Goal: Task Accomplishment & Management: Manage account settings

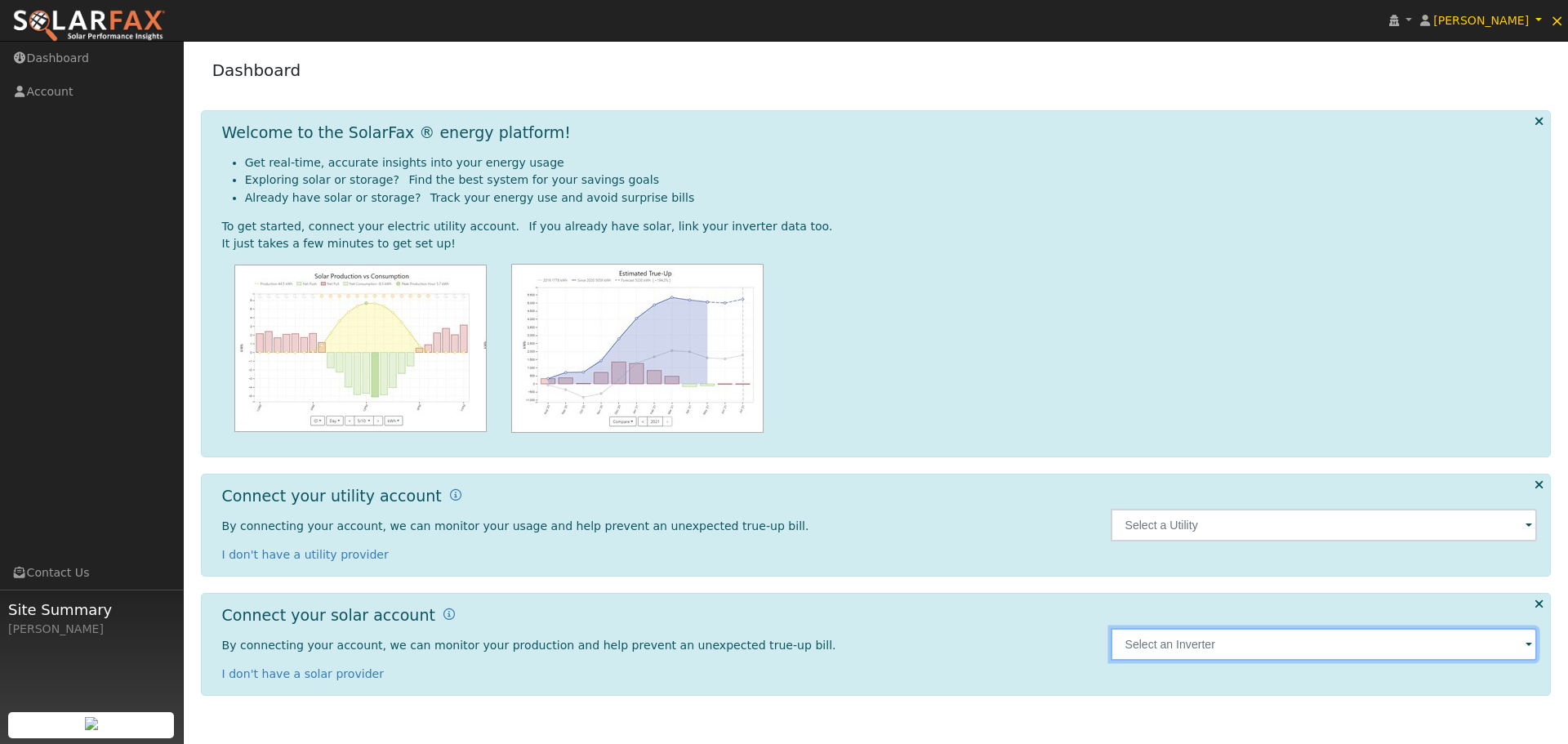
click at [1321, 541] on input "text" at bounding box center [1324, 525] width 427 height 33
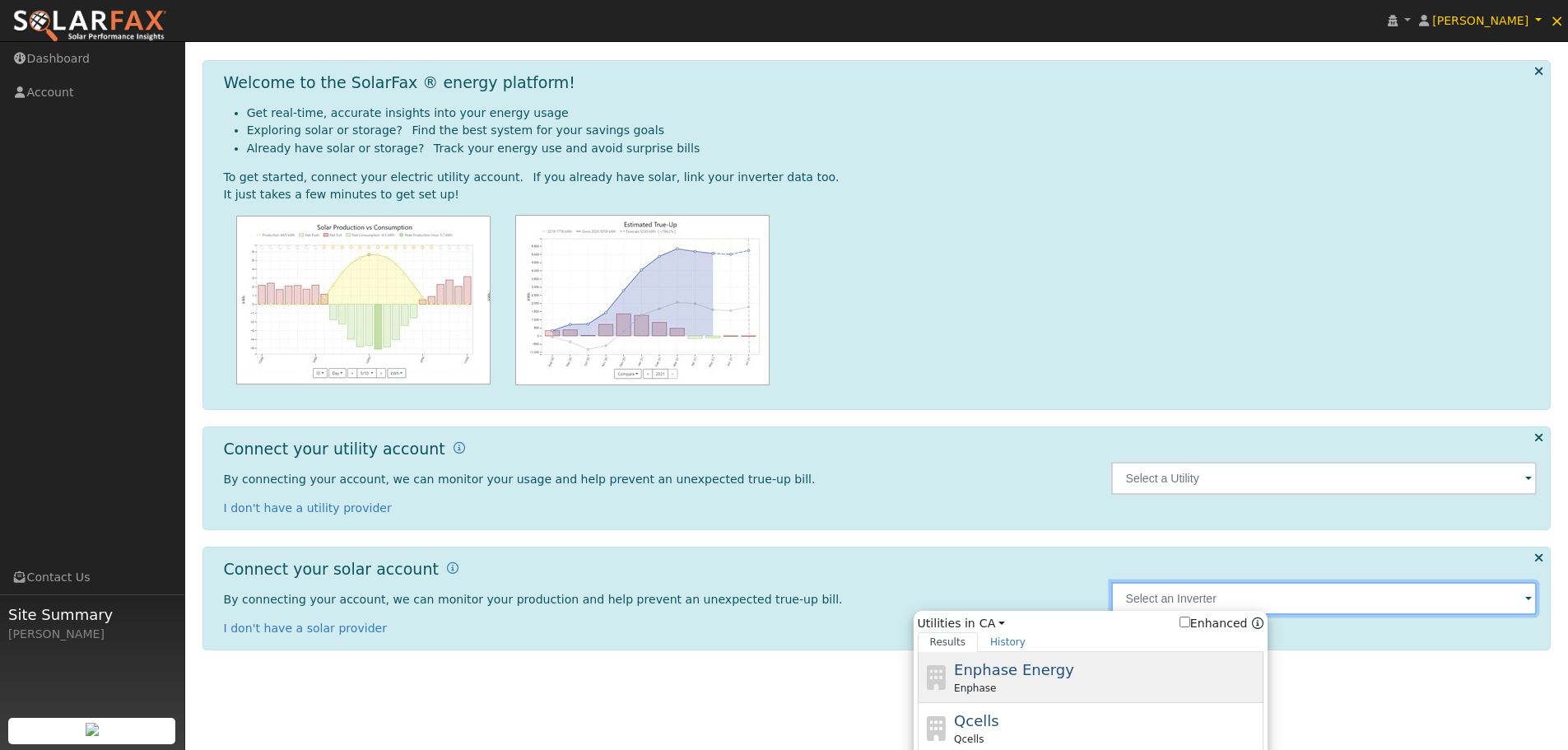
scroll to position [242, 0]
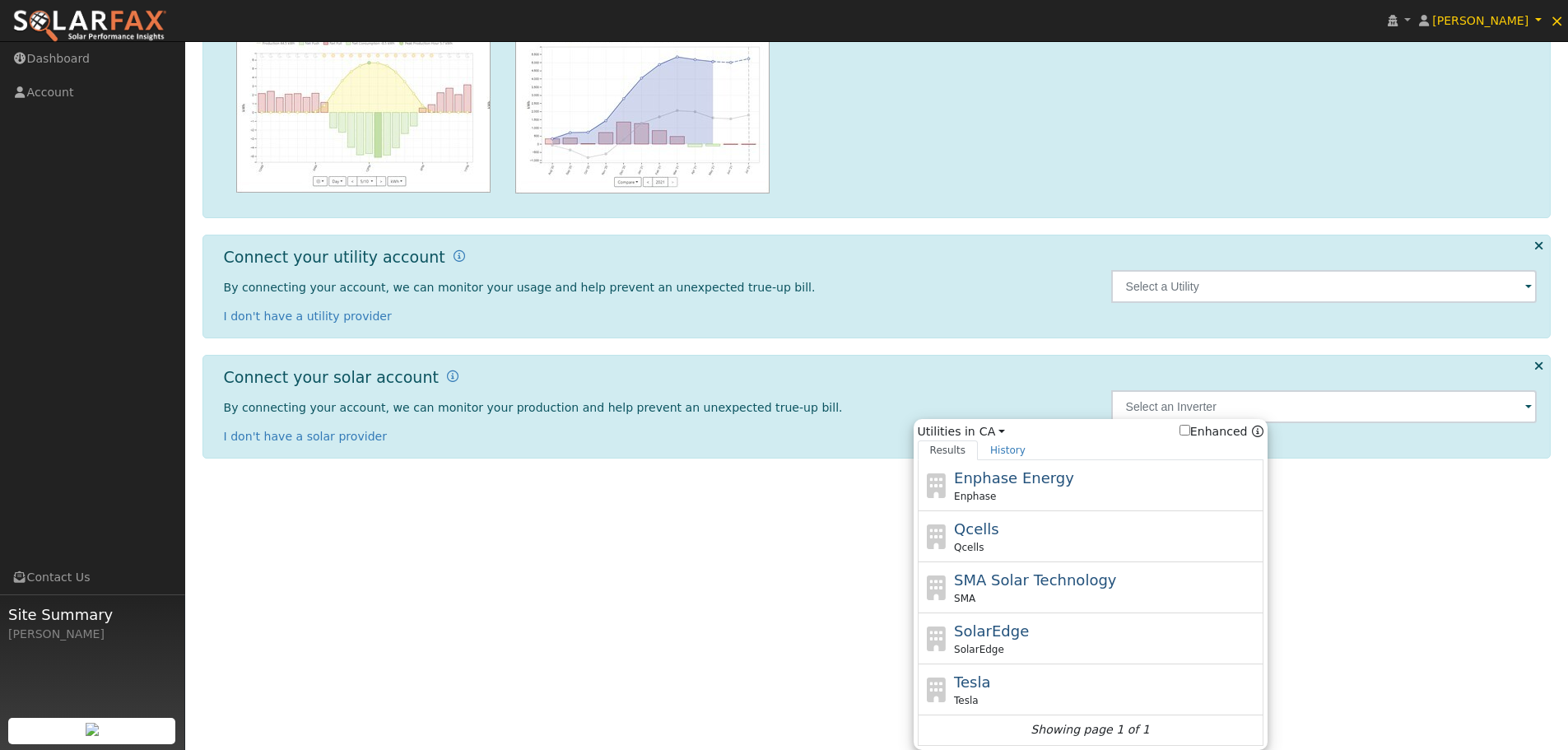
click at [1356, 507] on html "[PERSON_NAME] [PERSON_NAME] Profile Reset User Help Center Terms Of Service See…" at bounding box center [784, 132] width 1568 height 750
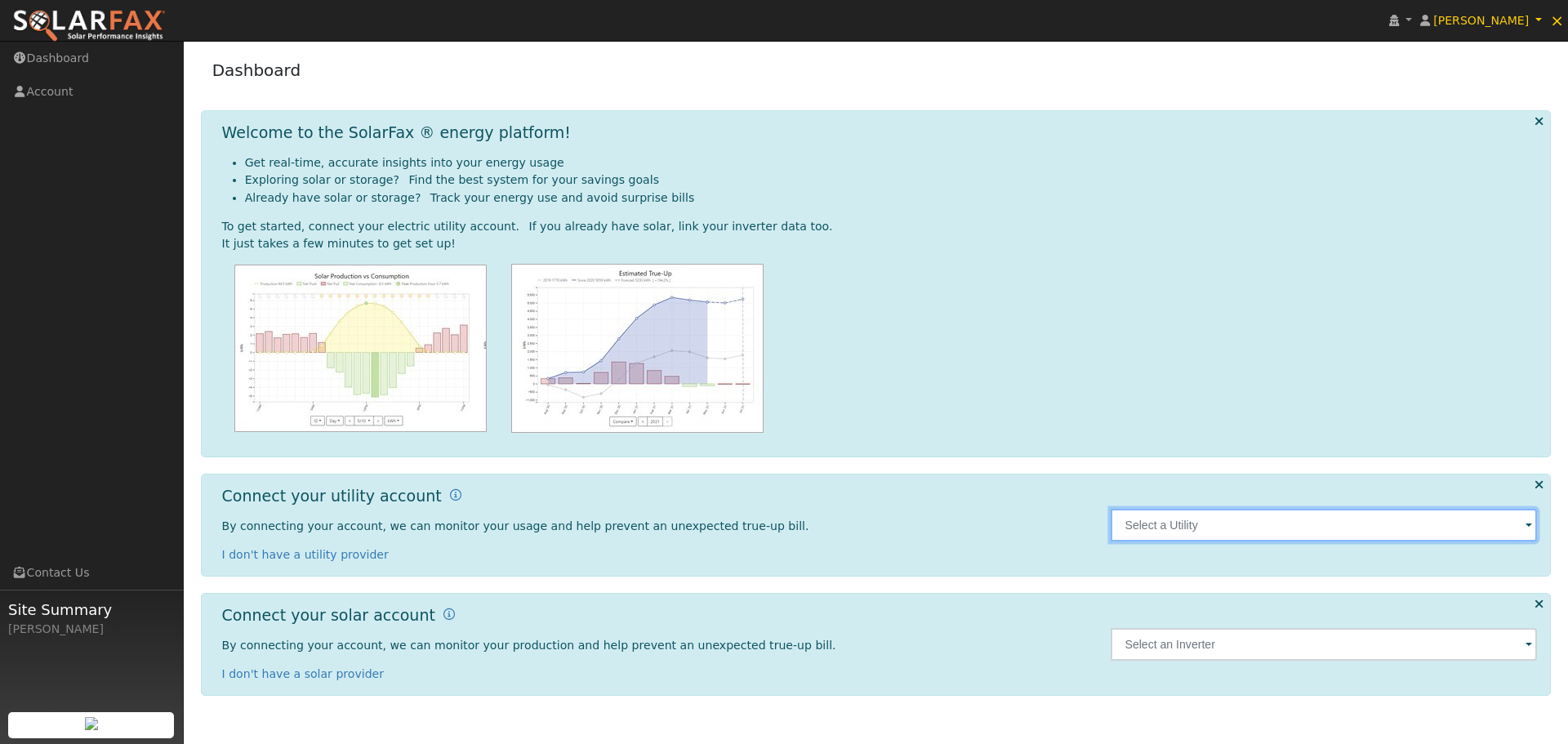
click at [1519, 526] on input "text" at bounding box center [1324, 525] width 427 height 33
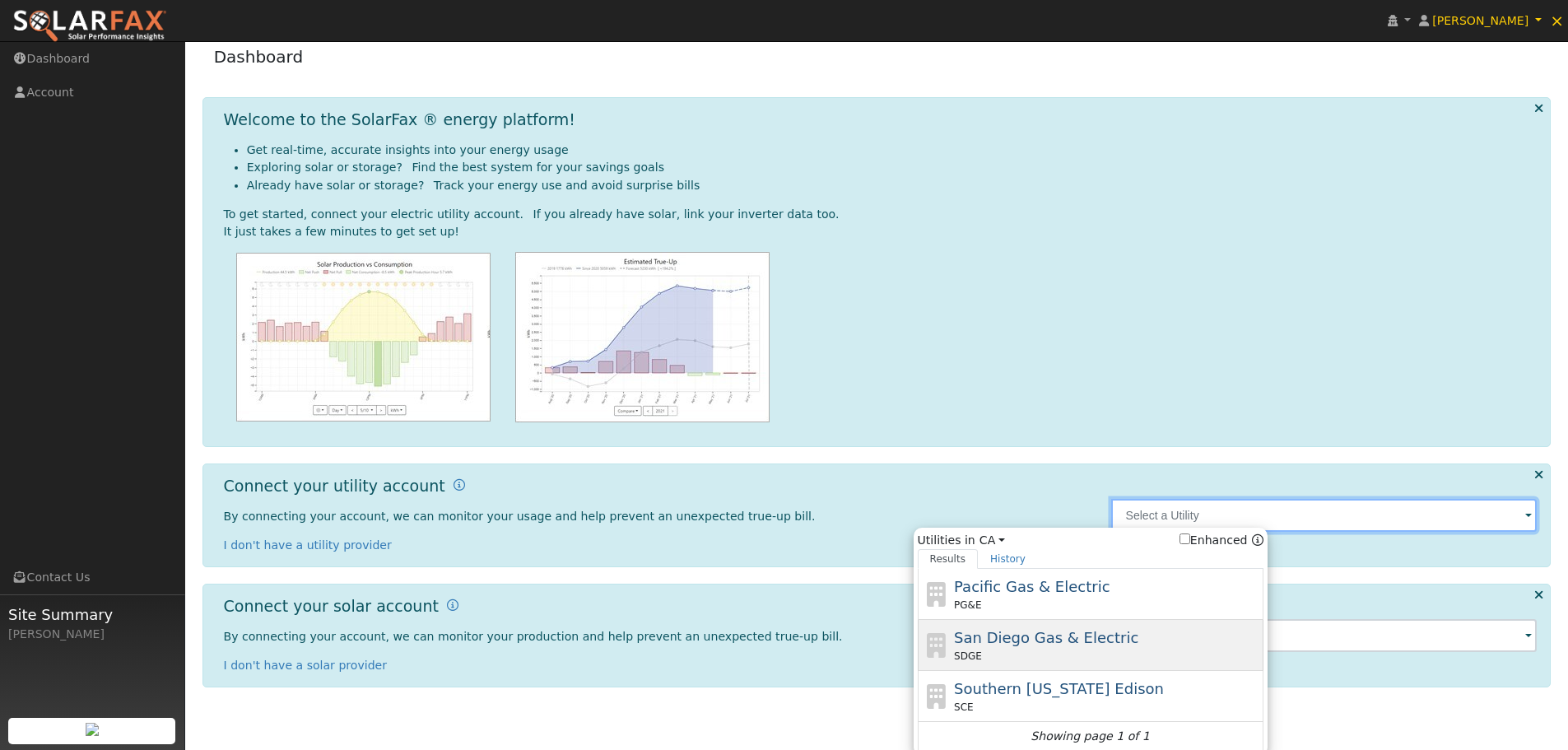
scroll to position [19, 0]
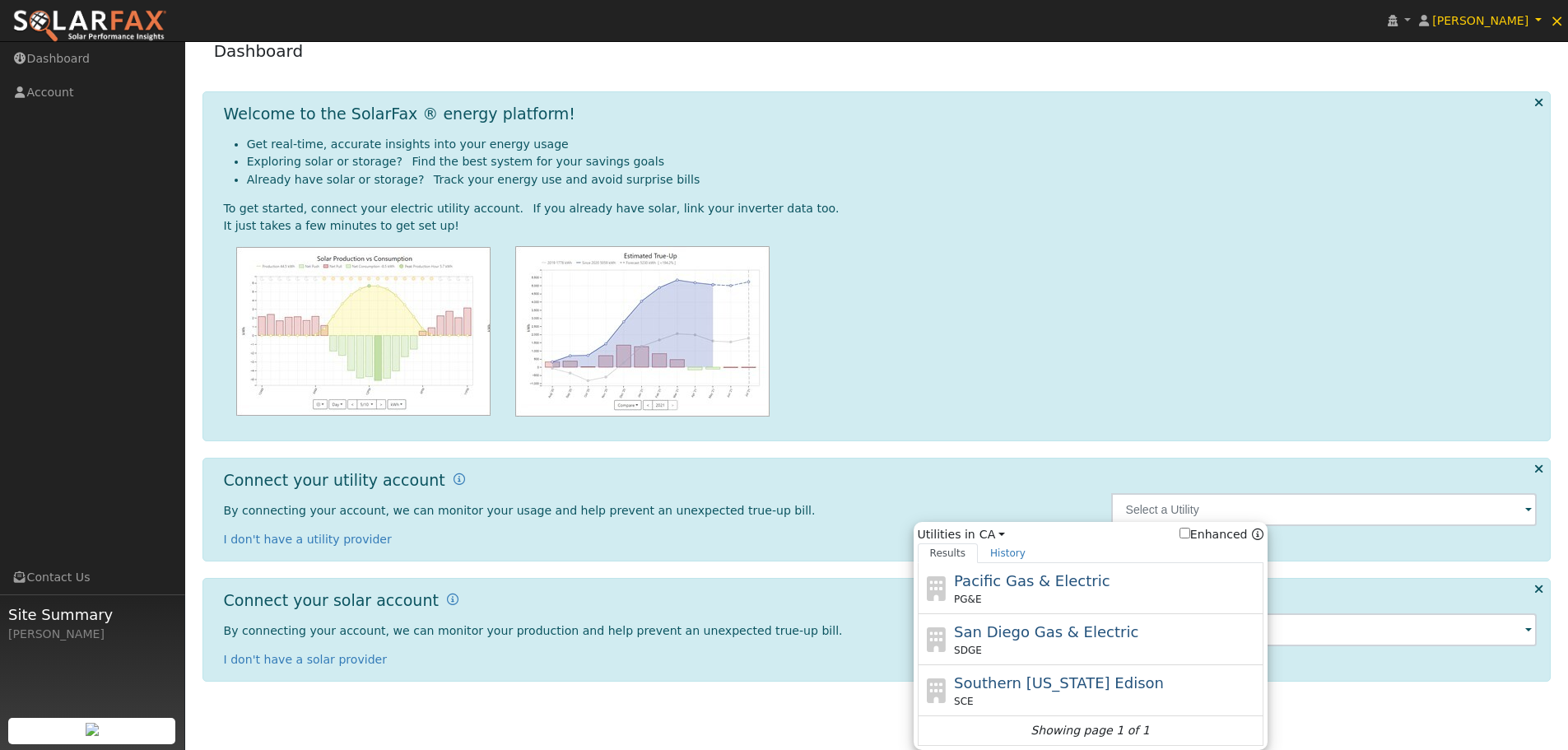
click at [975, 465] on div "Connect your utility account By connecting your account, we can monitor your us…" at bounding box center [876, 509] width 1348 height 103
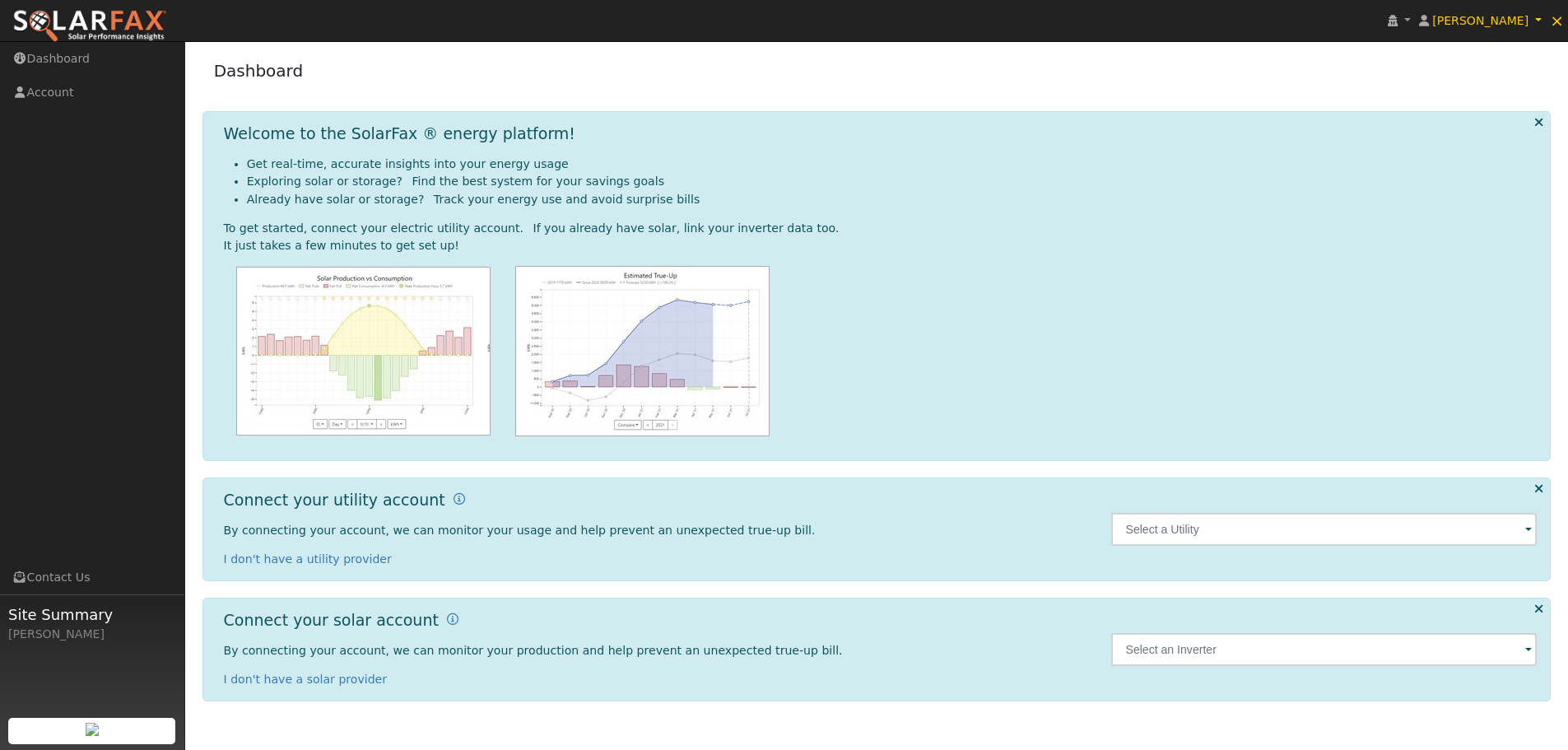
scroll to position [0, 0]
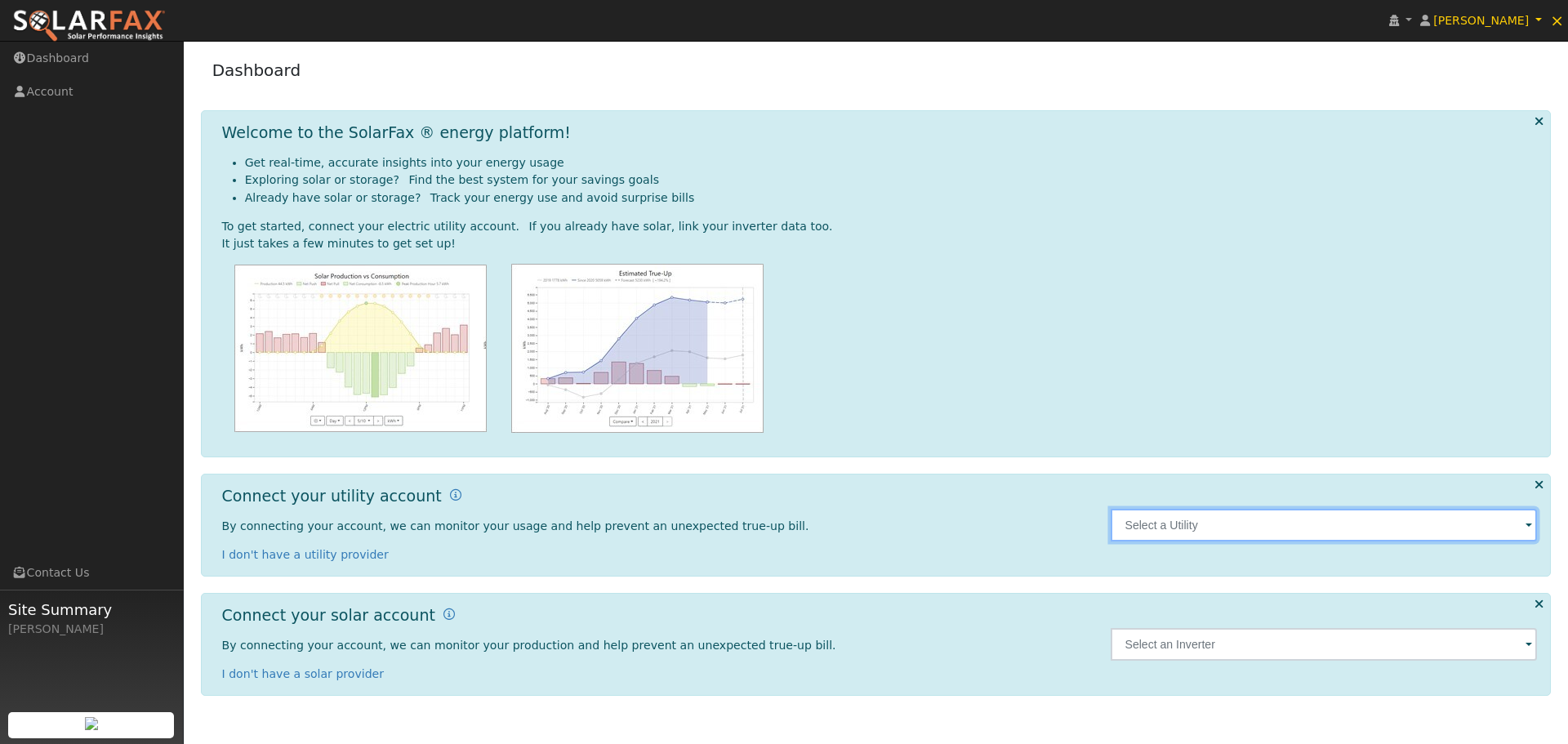
click at [1521, 530] on input "text" at bounding box center [1324, 525] width 427 height 33
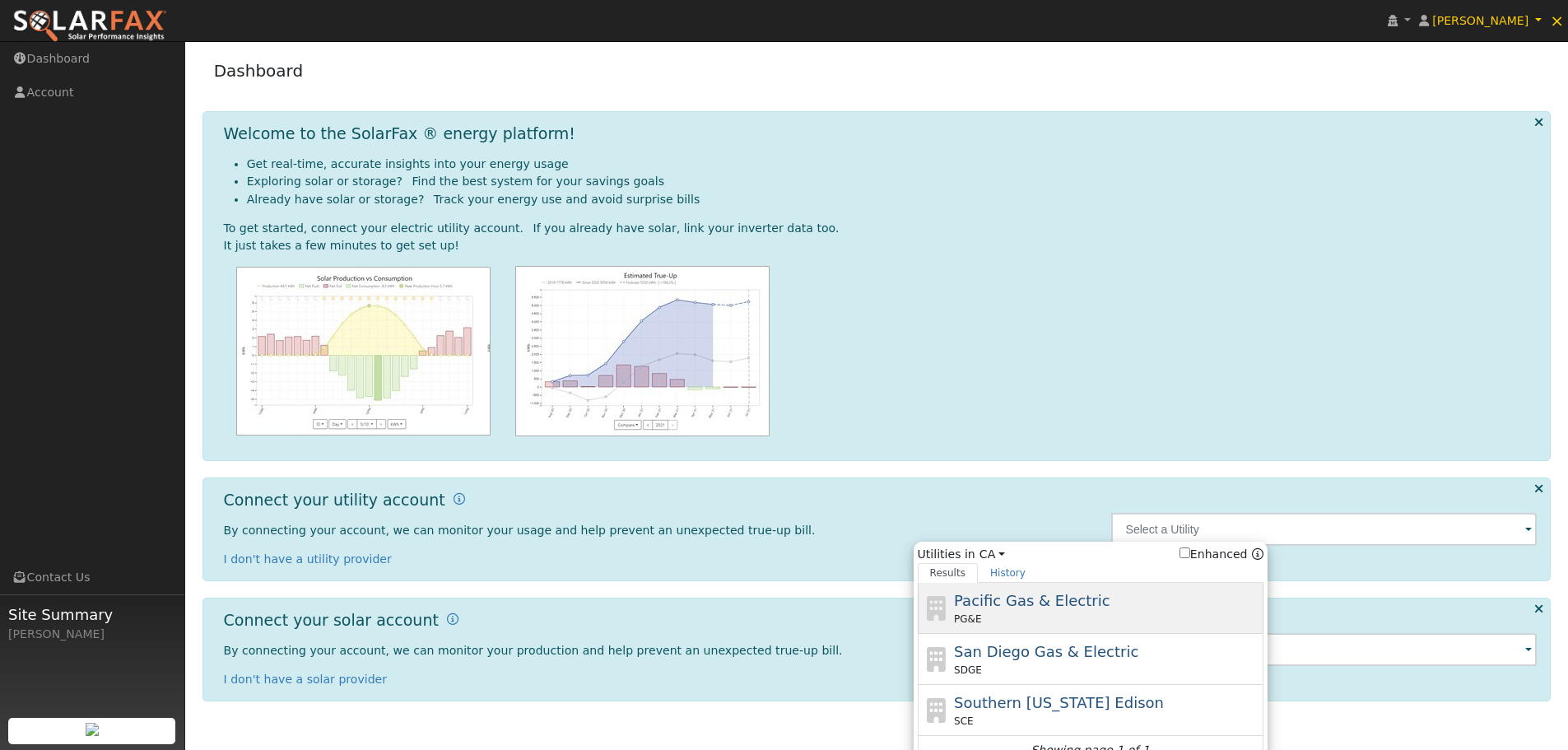
click at [1057, 592] on span "Pacific Gas & Electric" at bounding box center [1031, 600] width 156 height 17
type input "PG&E"
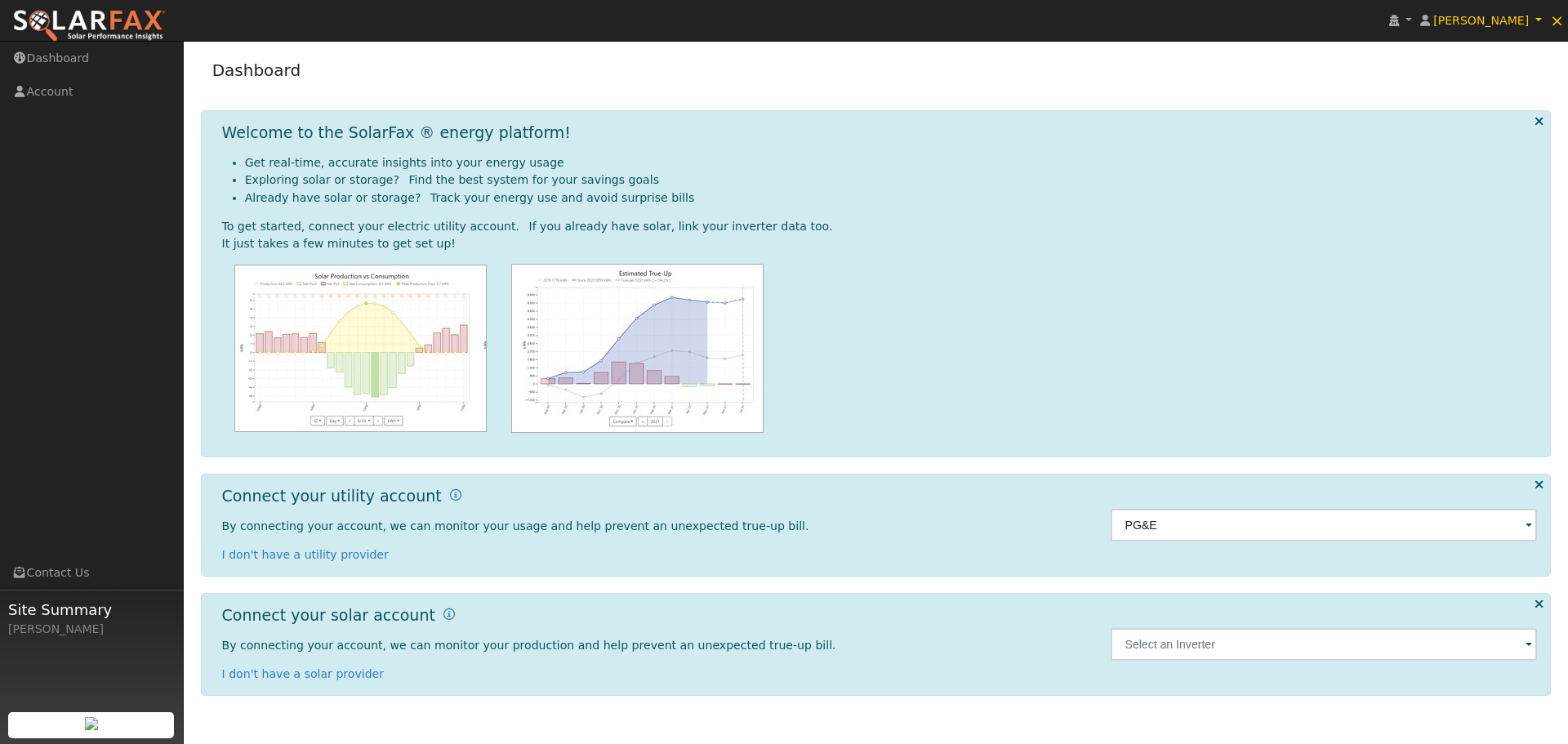
click at [1531, 536] on span at bounding box center [1529, 526] width 7 height 18
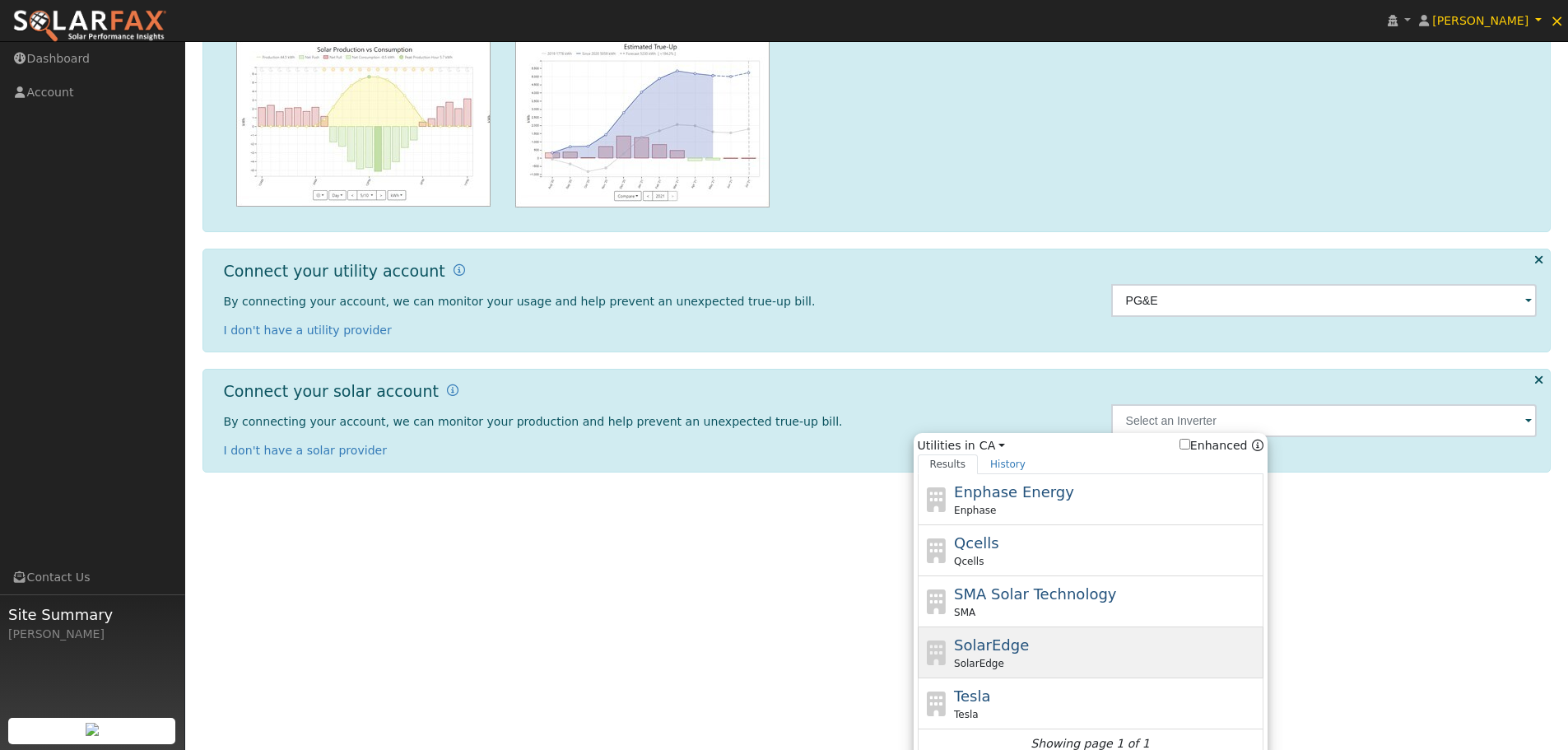
scroll to position [242, 0]
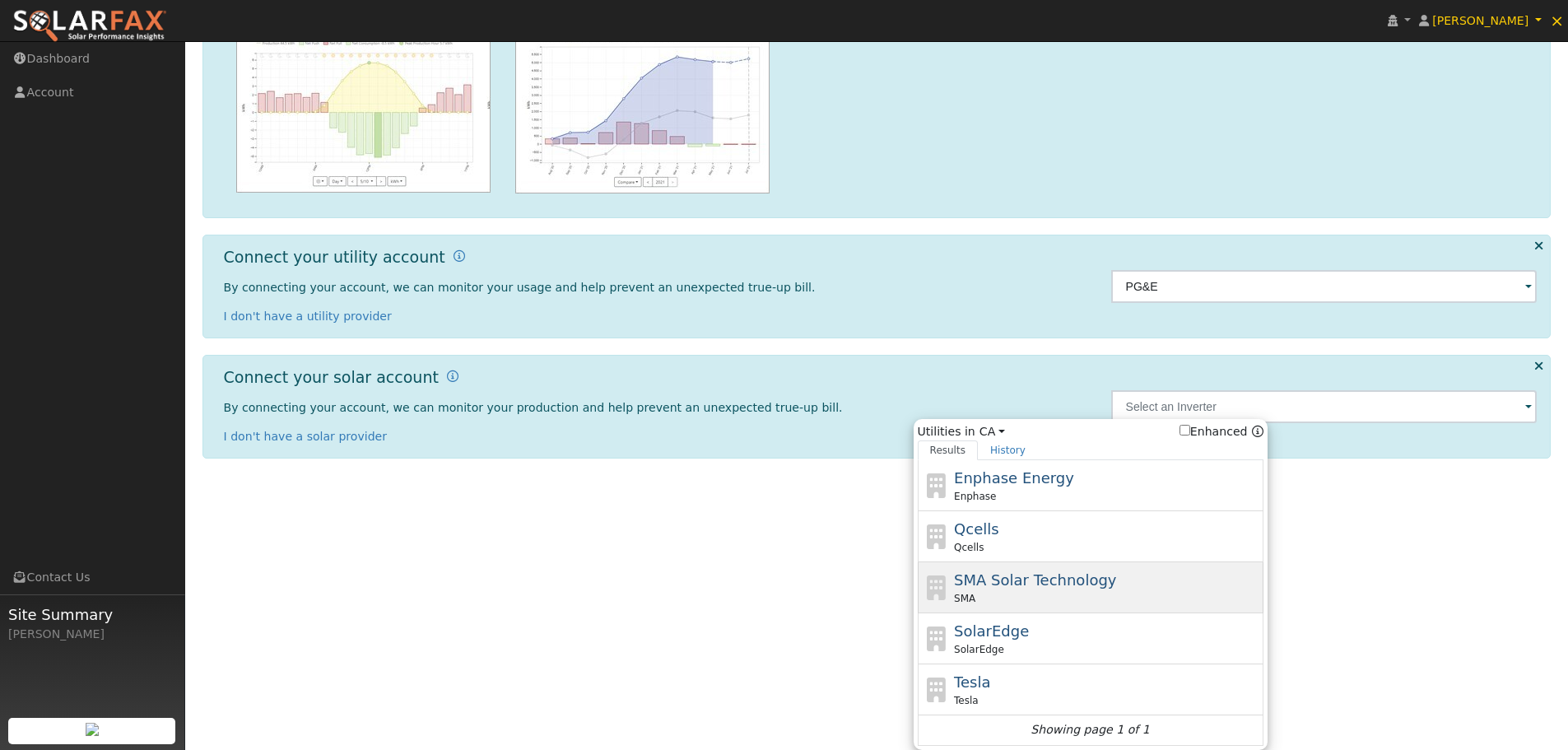
click at [1087, 590] on div "SMA Solar Technology SMA" at bounding box center [1106, 587] width 305 height 37
type input "SMA"
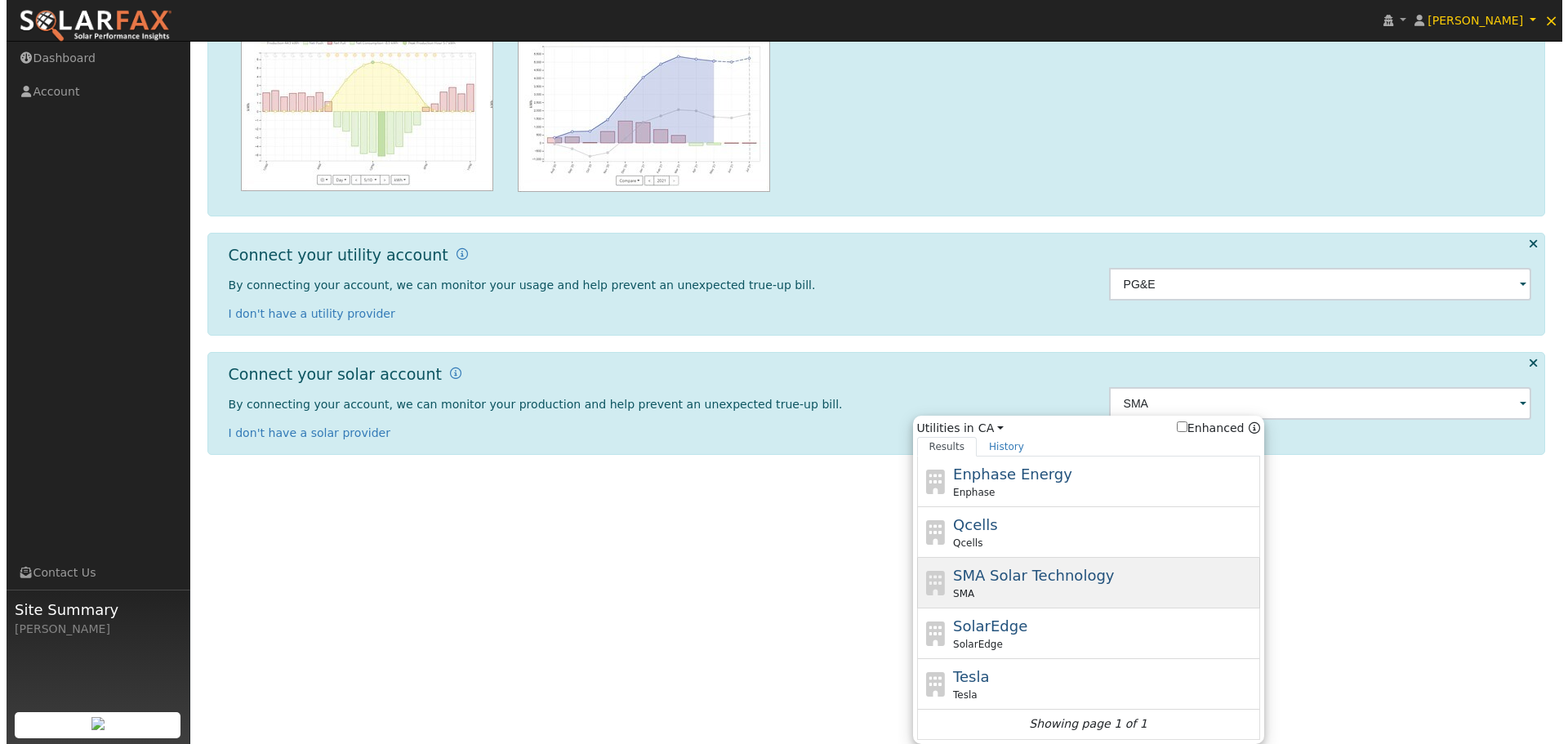
scroll to position [0, 0]
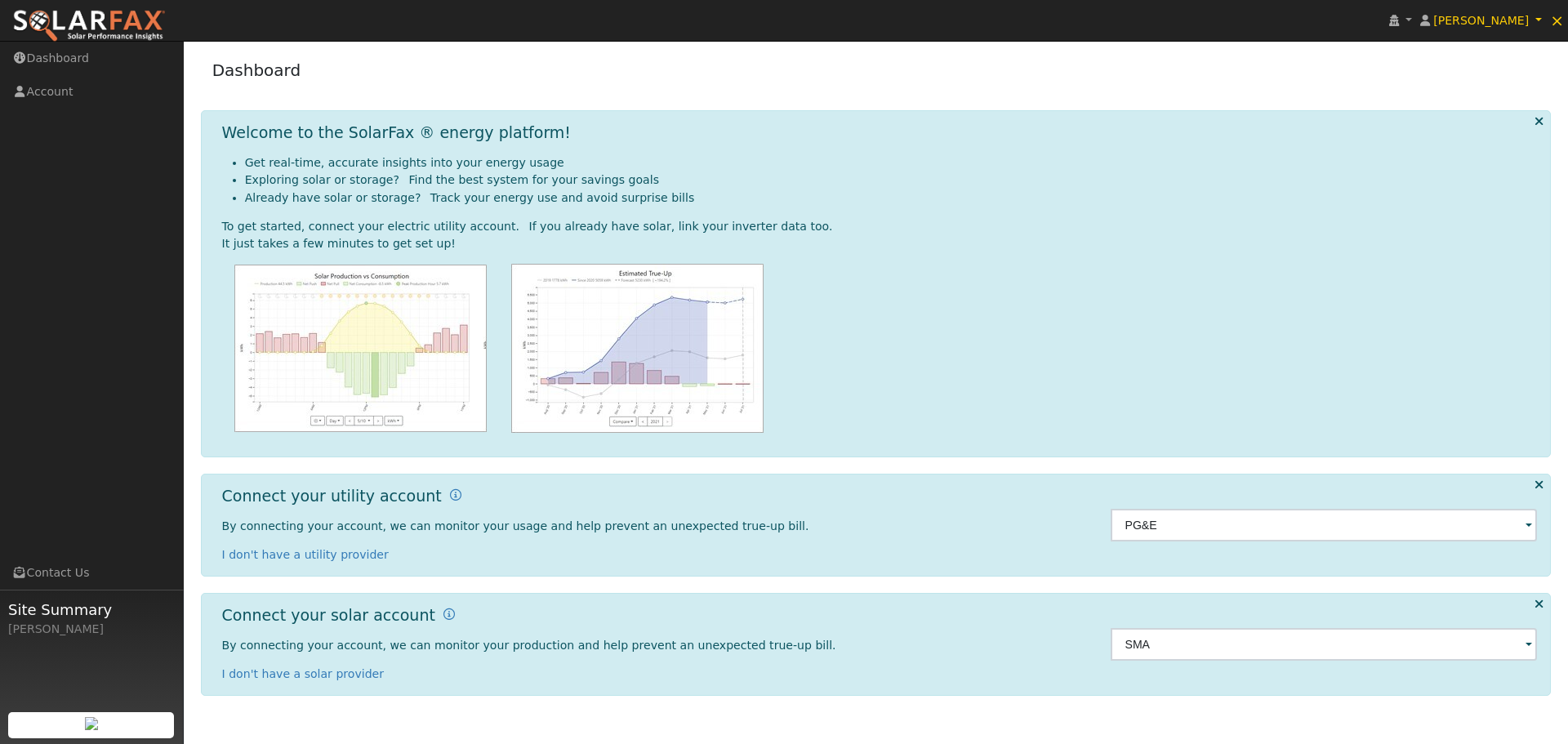
click at [1537, 601] on icon at bounding box center [1539, 604] width 9 height 13
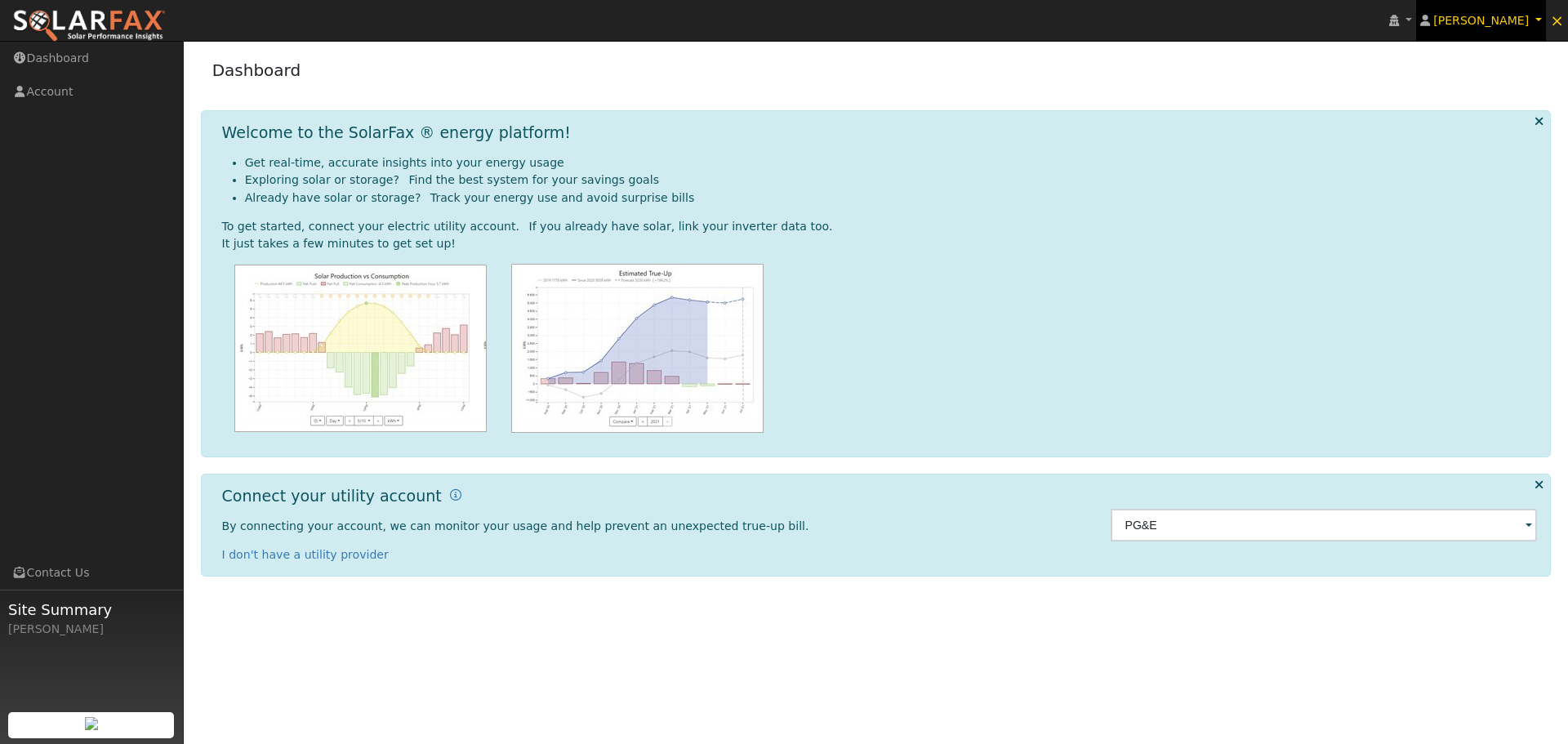
click at [1518, 24] on span "[PERSON_NAME]" at bounding box center [1481, 21] width 96 height 13
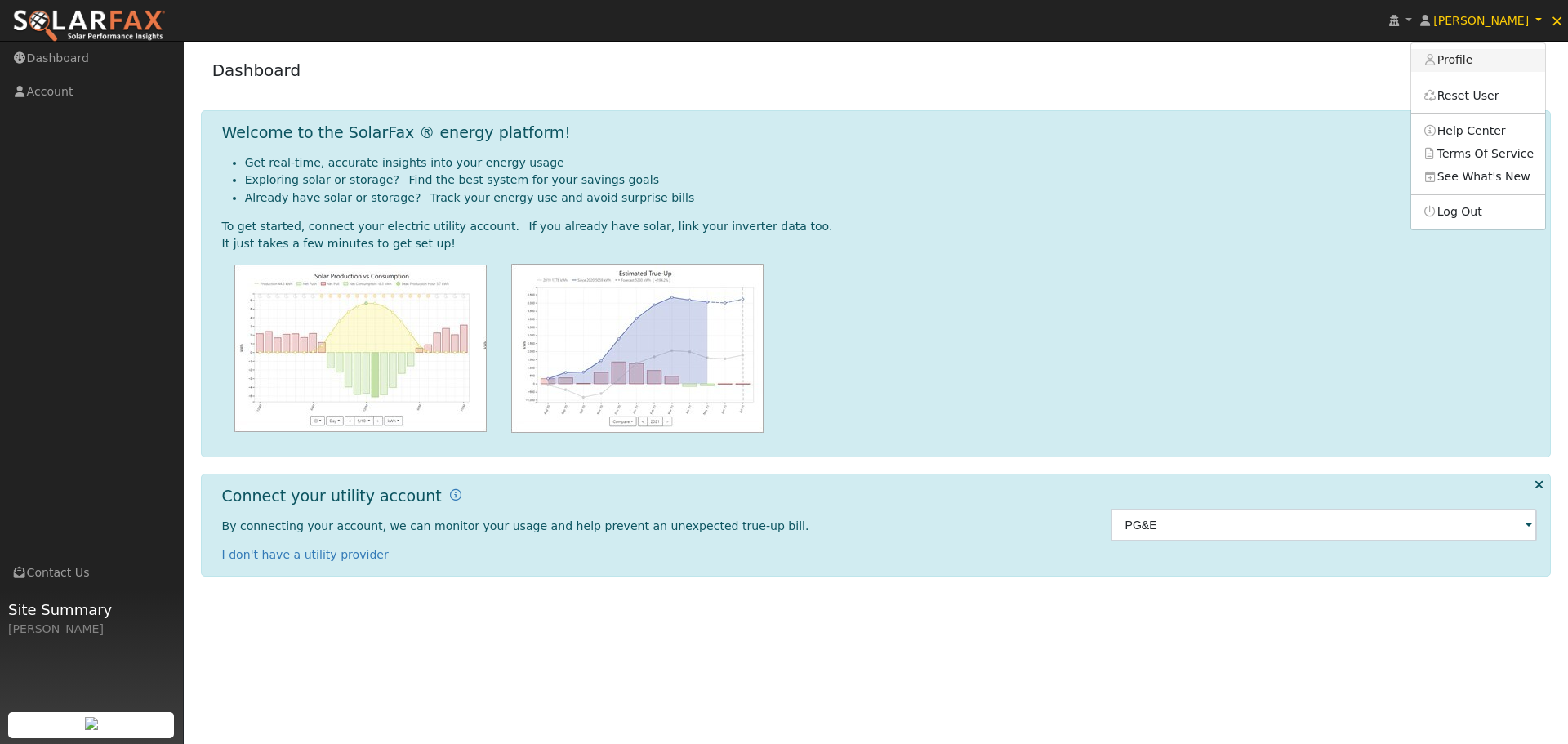
click at [1496, 59] on link "Profile" at bounding box center [1478, 60] width 134 height 23
type input "[PERSON_NAME]"
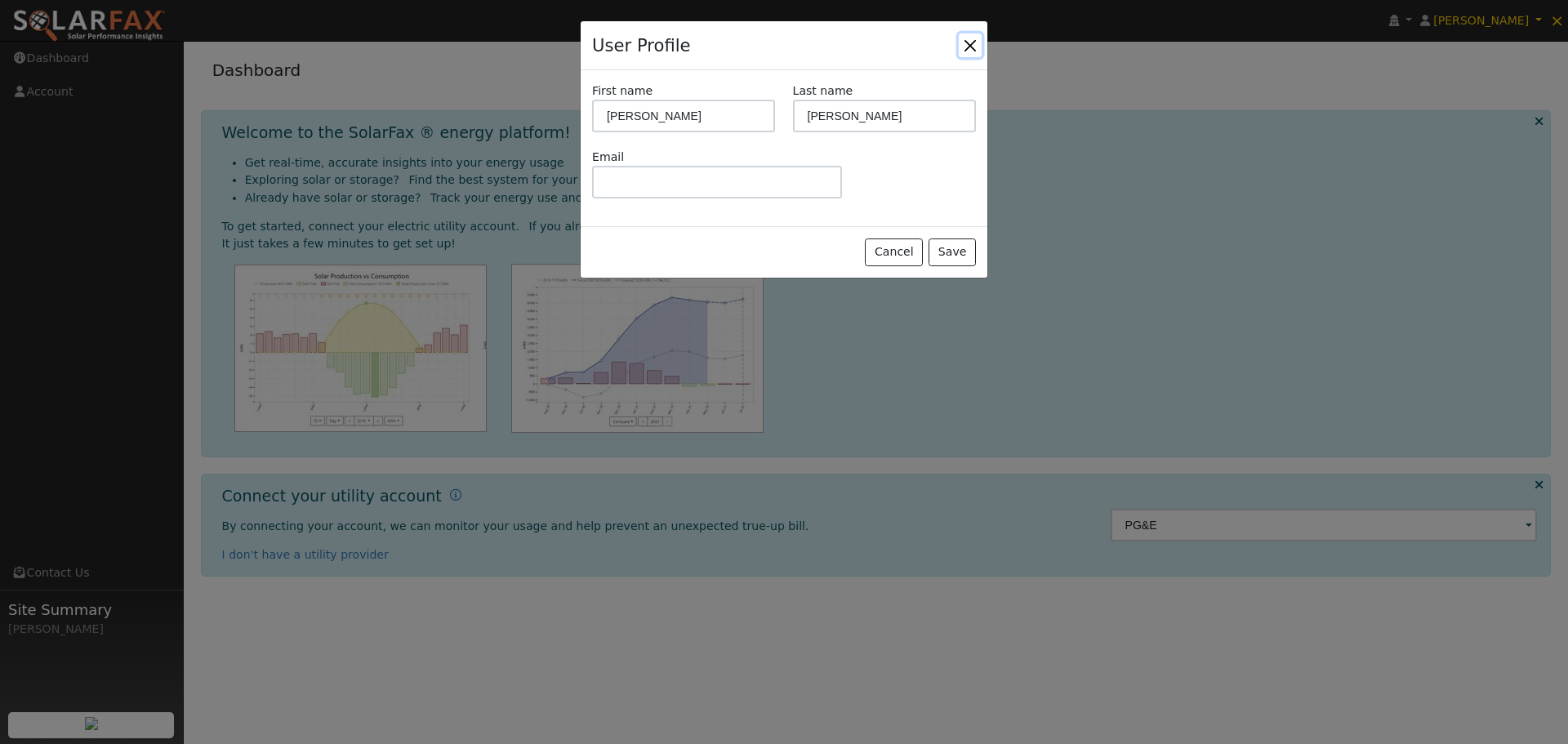
click at [973, 50] on button "Close" at bounding box center [970, 45] width 23 height 23
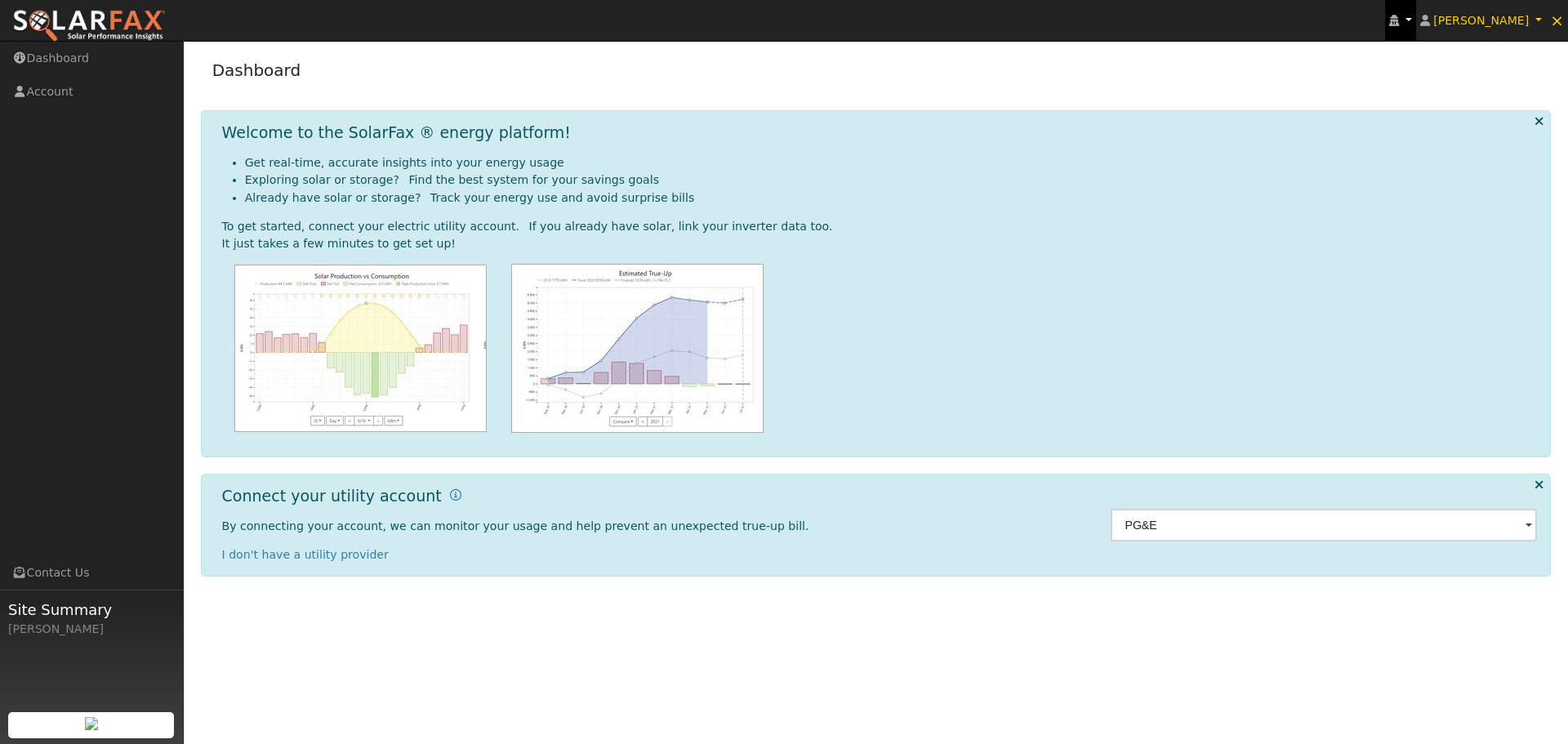
click at [1417, 23] on link at bounding box center [1401, 20] width 31 height 41
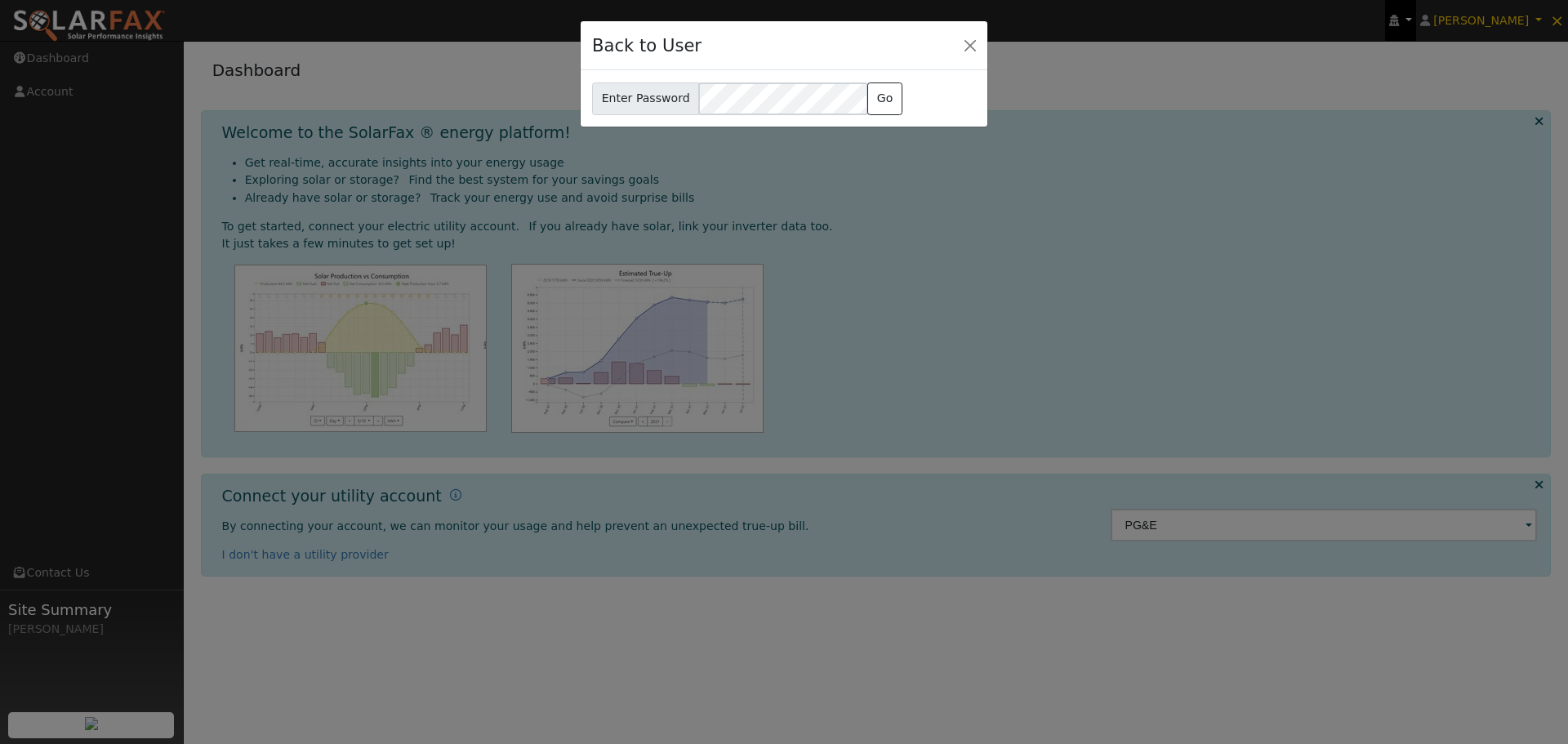
click at [1419, 23] on div "Back to User Enter Password [PERSON_NAME][EMAIL_ADDRESS][DOMAIN_NAME] Go" at bounding box center [784, 372] width 1568 height 744
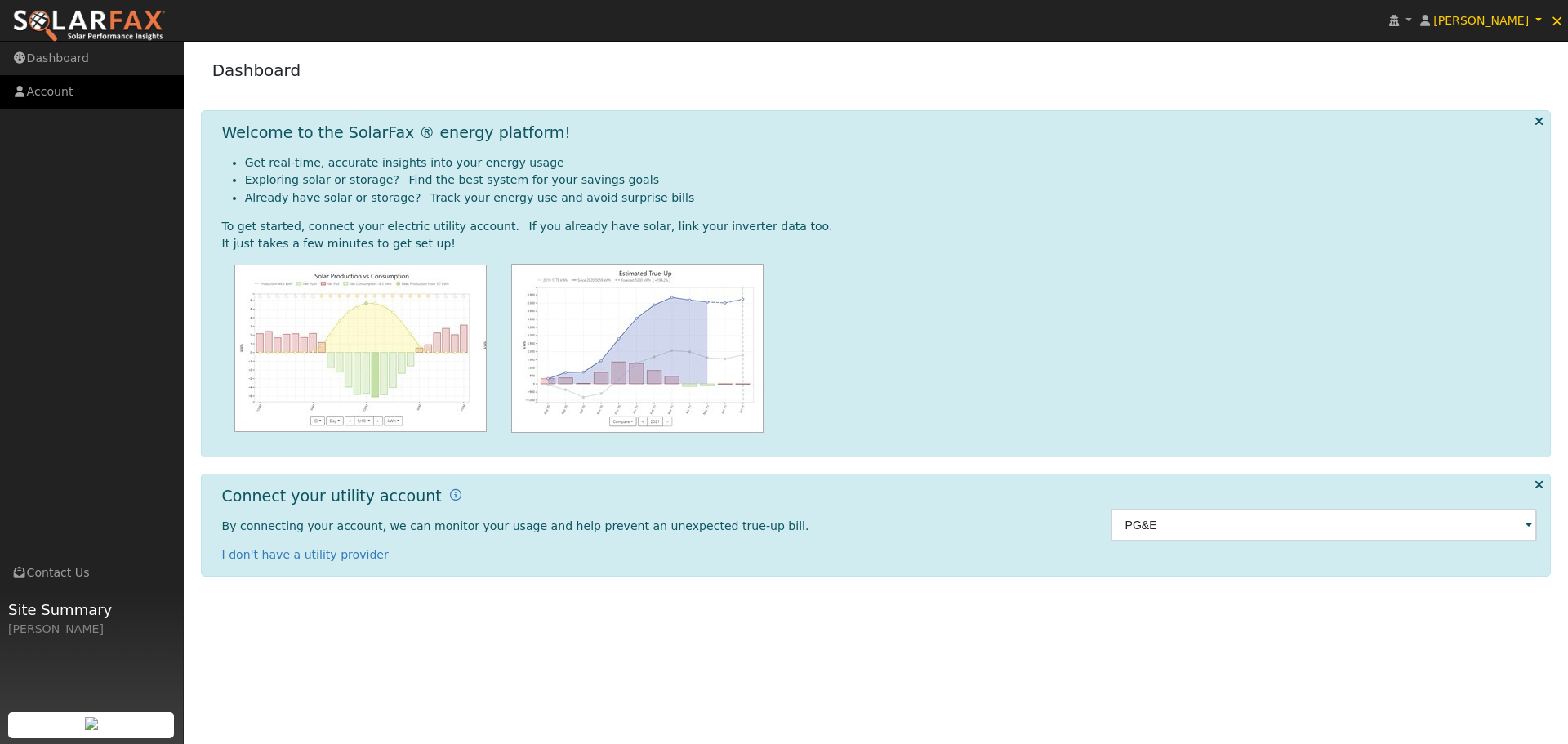
click at [56, 87] on link "Account" at bounding box center [92, 92] width 183 height 34
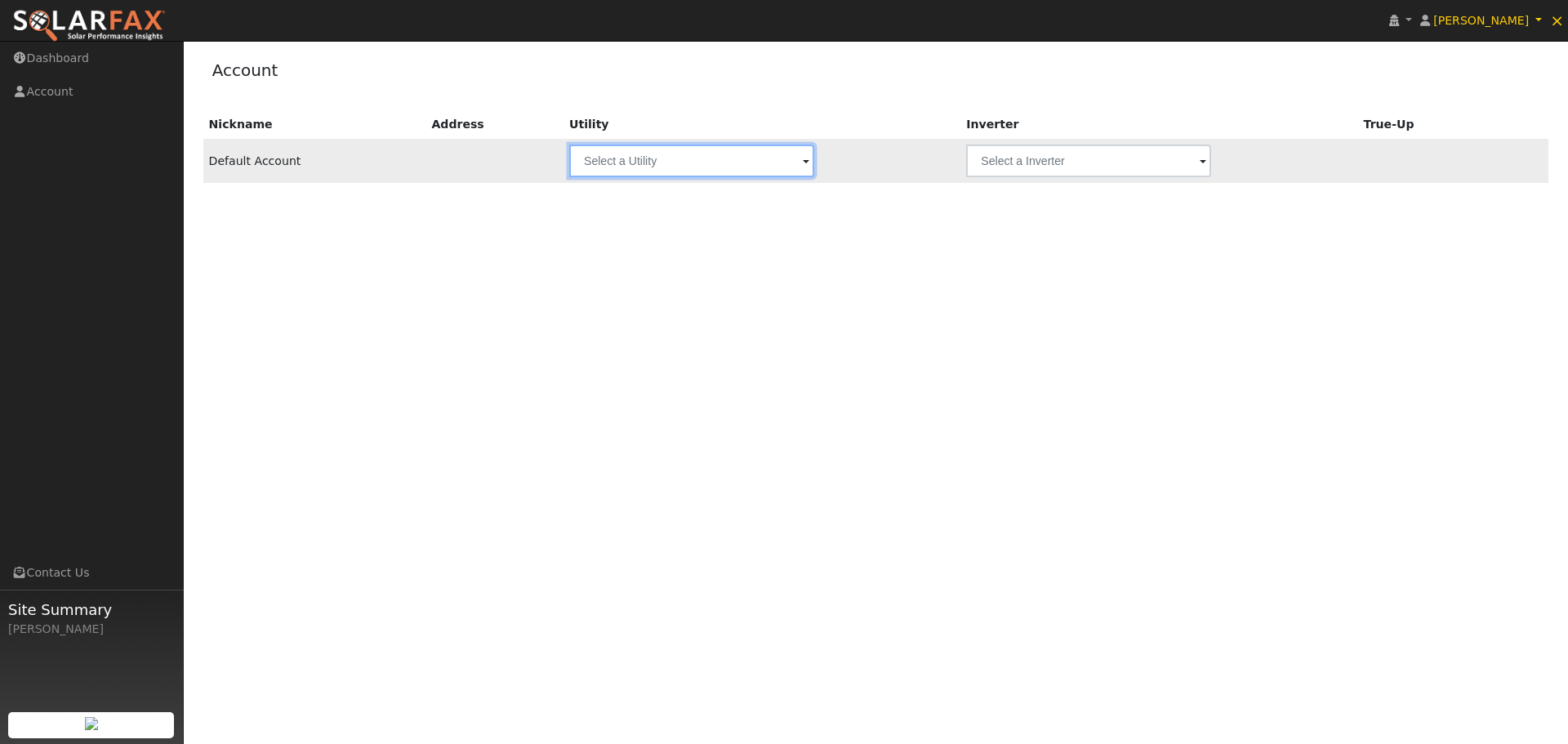
click at [712, 170] on input "text" at bounding box center [691, 161] width 245 height 33
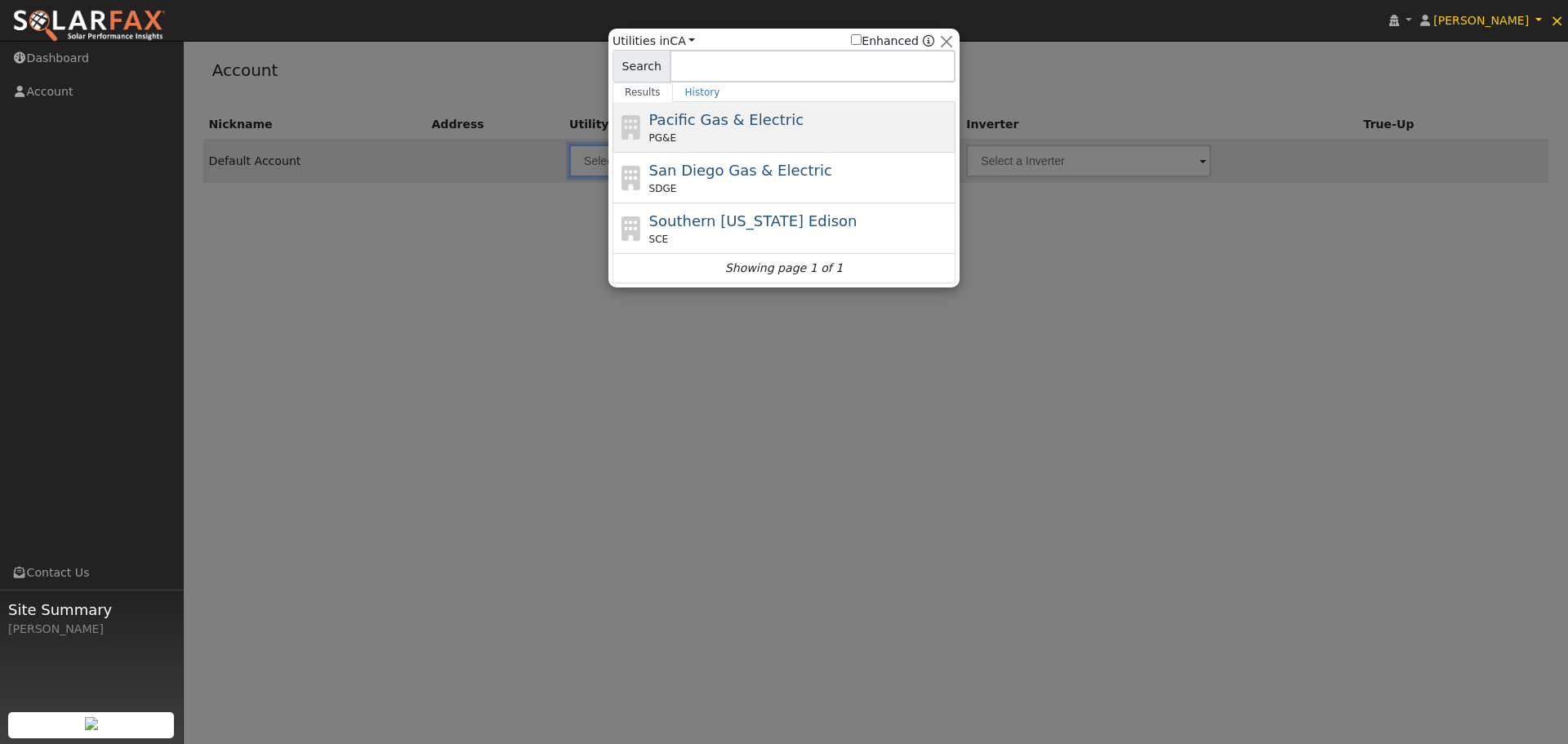
click at [779, 134] on div "PG&E" at bounding box center [801, 137] width 303 height 14
type input "PG&E"
